Goal: Task Accomplishment & Management: Manage account settings

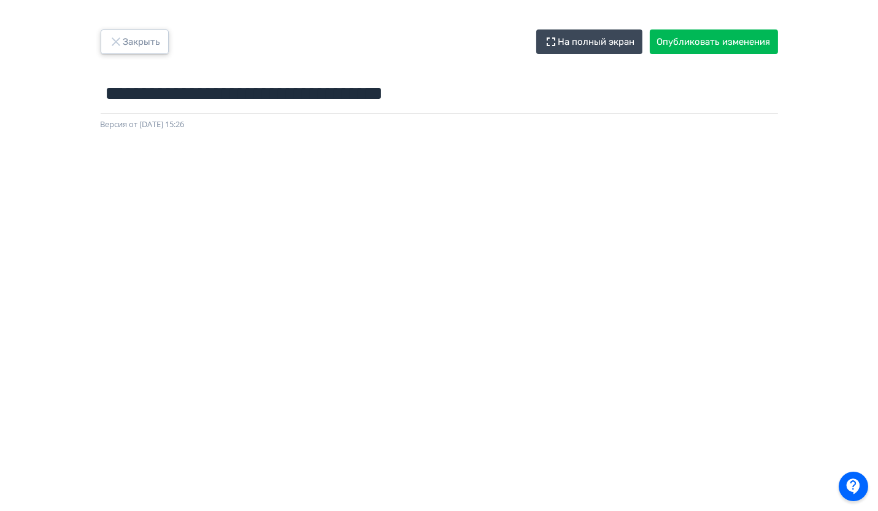
click at [151, 53] on button "Закрыть" at bounding box center [135, 41] width 68 height 25
click at [150, 49] on button "Закрыть" at bounding box center [135, 41] width 68 height 25
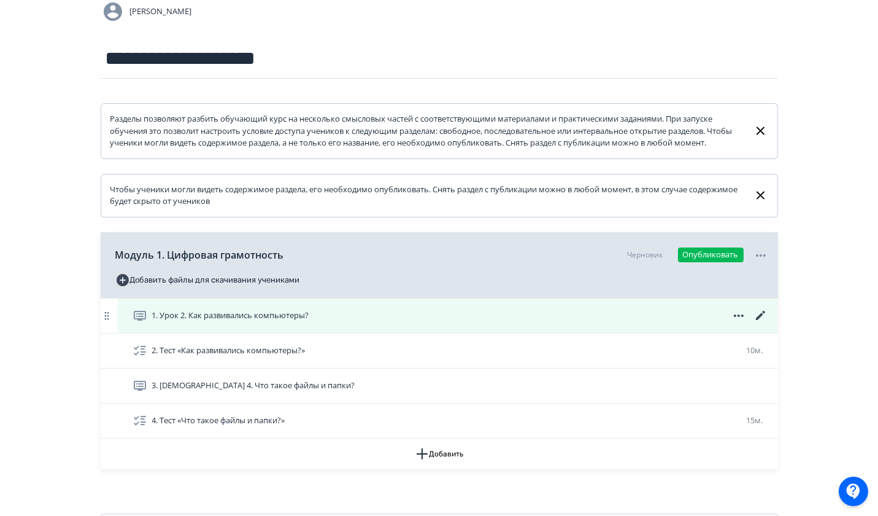
scroll to position [110, 0]
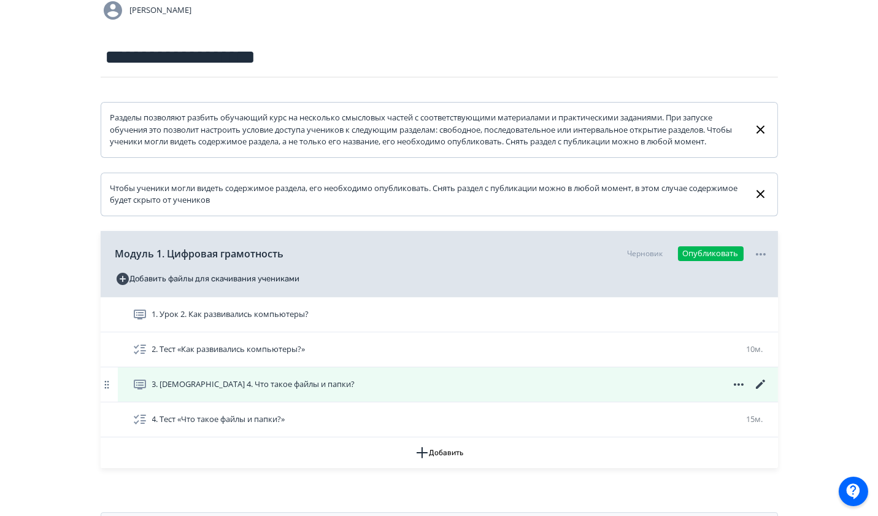
click at [760, 389] on icon at bounding box center [760, 383] width 9 height 9
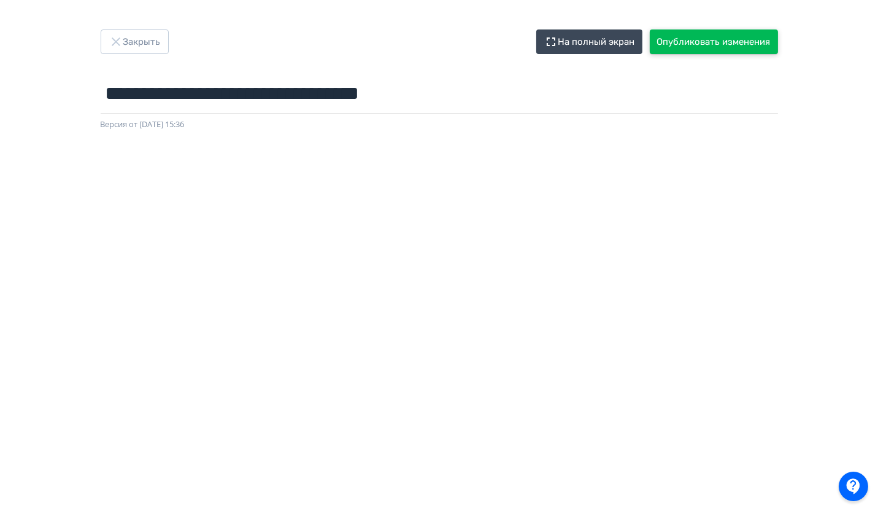
click at [736, 38] on button "Опубликовать изменения" at bounding box center [714, 41] width 128 height 25
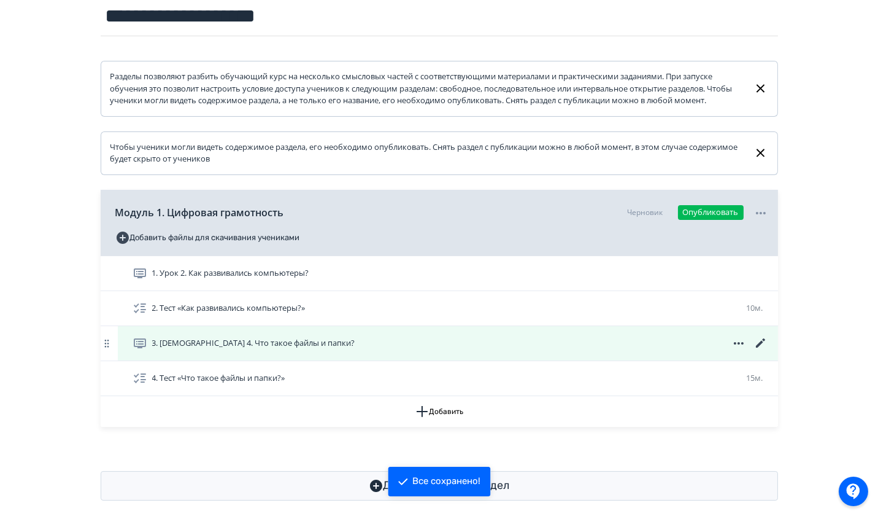
scroll to position [150, 0]
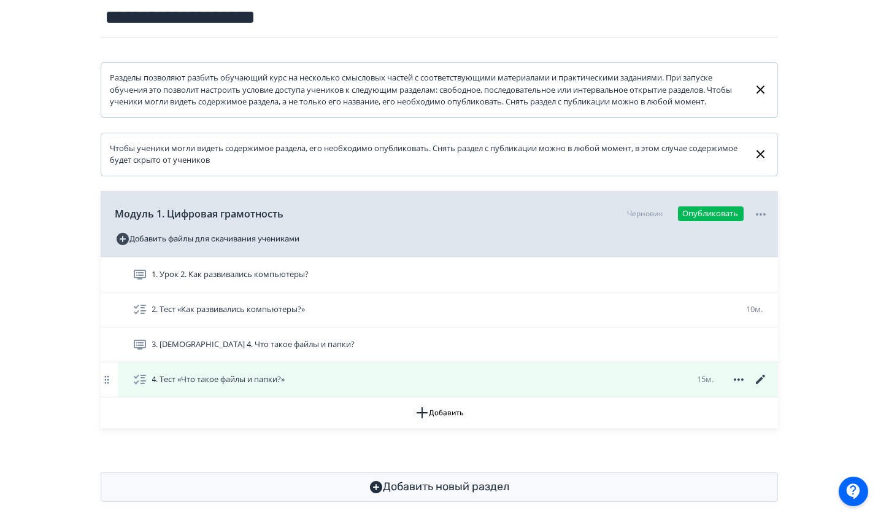
click at [759, 387] on icon at bounding box center [761, 379] width 15 height 15
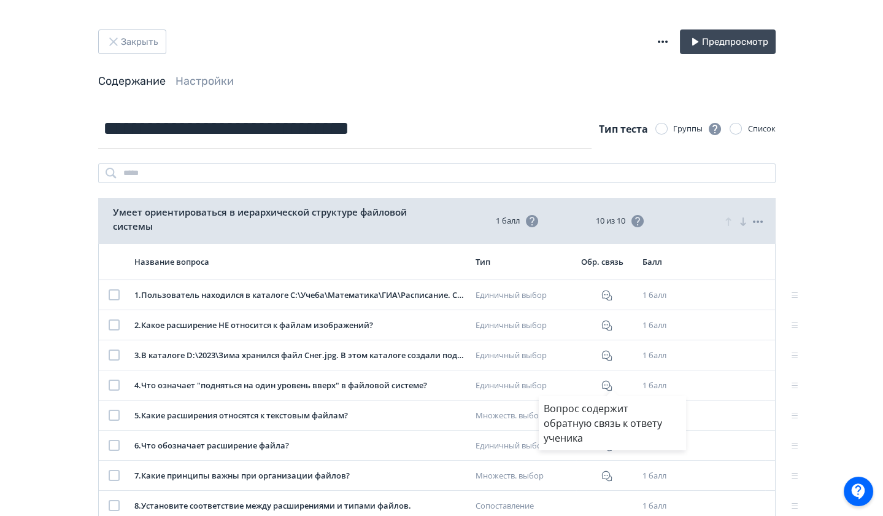
click at [130, 37] on div "Вопрос содержит обратную связь к ответу ученика" at bounding box center [441, 258] width 883 height 516
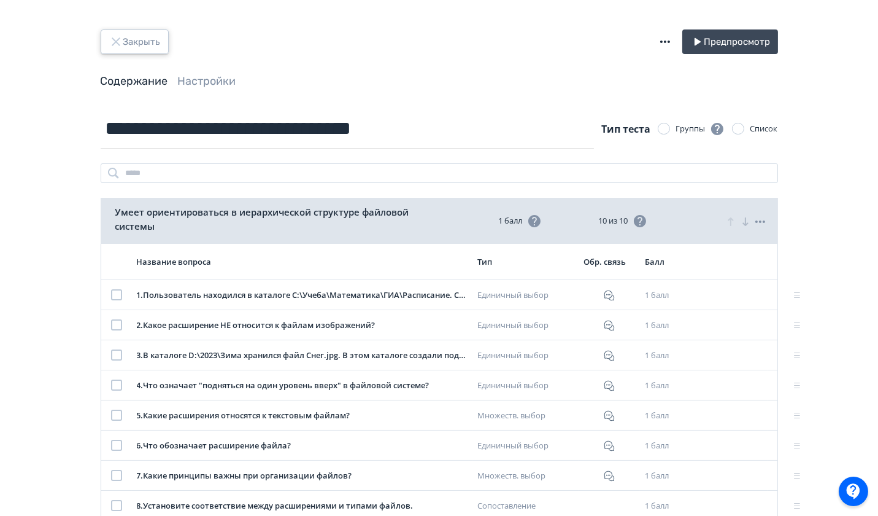
click at [124, 40] on button "Закрыть" at bounding box center [135, 41] width 68 height 25
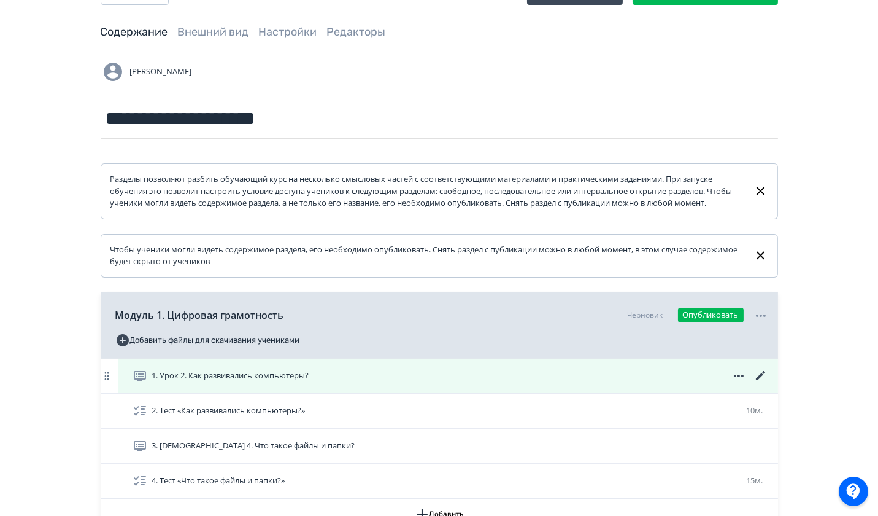
scroll to position [176, 0]
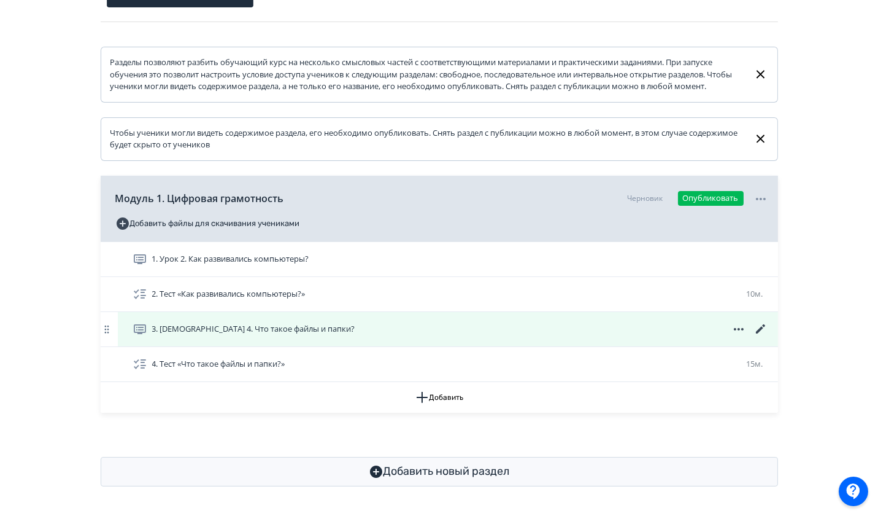
click at [764, 334] on icon at bounding box center [761, 329] width 15 height 15
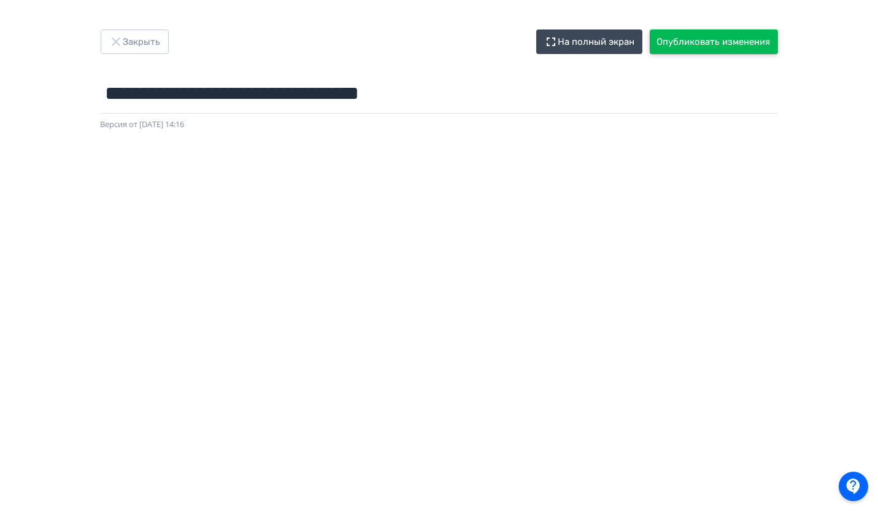
click at [704, 44] on button "Опубликовать изменения" at bounding box center [714, 41] width 128 height 25
click at [724, 52] on button "Опубликовать изменения" at bounding box center [714, 41] width 128 height 25
